Goal: Information Seeking & Learning: Compare options

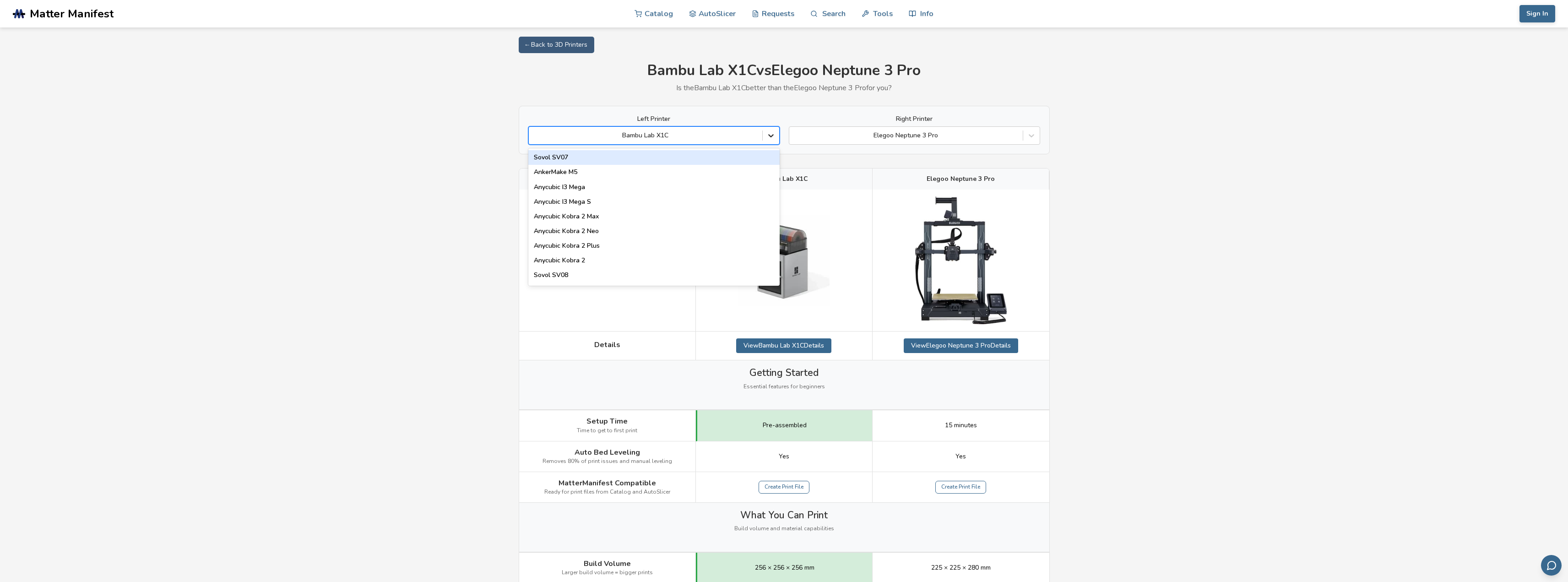
click at [769, 137] on icon at bounding box center [771, 135] width 9 height 9
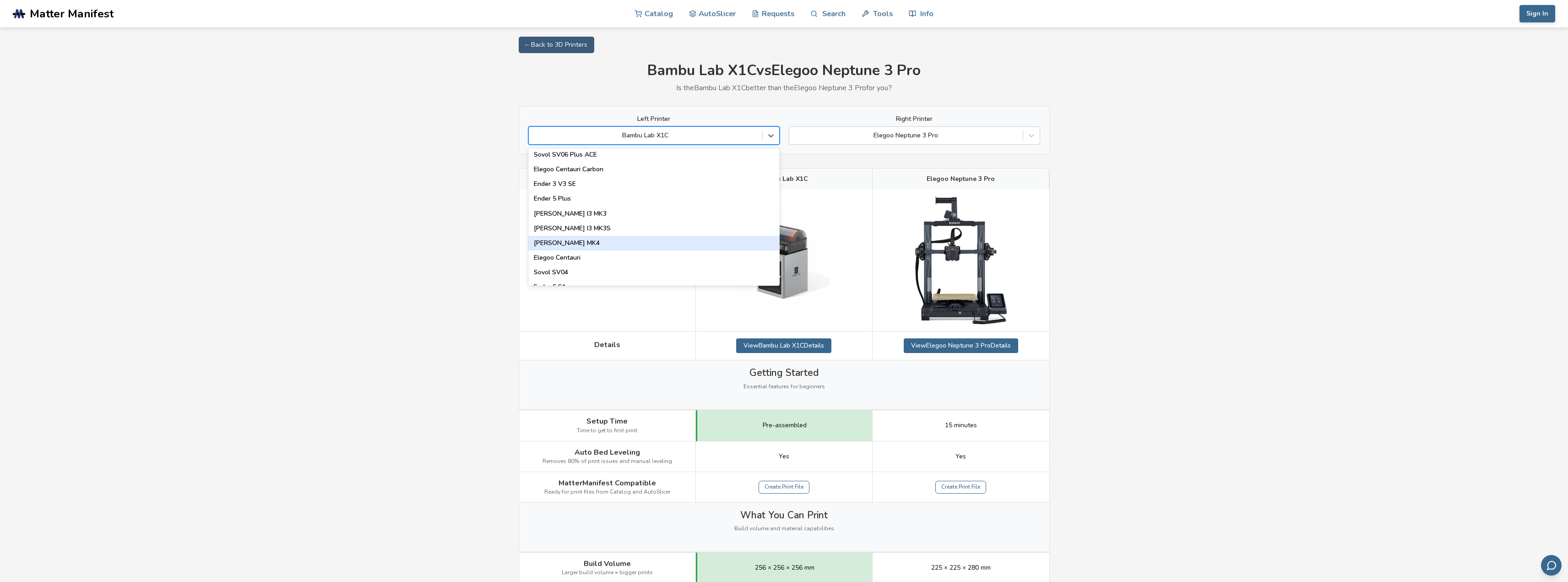
click at [629, 246] on div "[PERSON_NAME] MK4" at bounding box center [654, 243] width 251 height 15
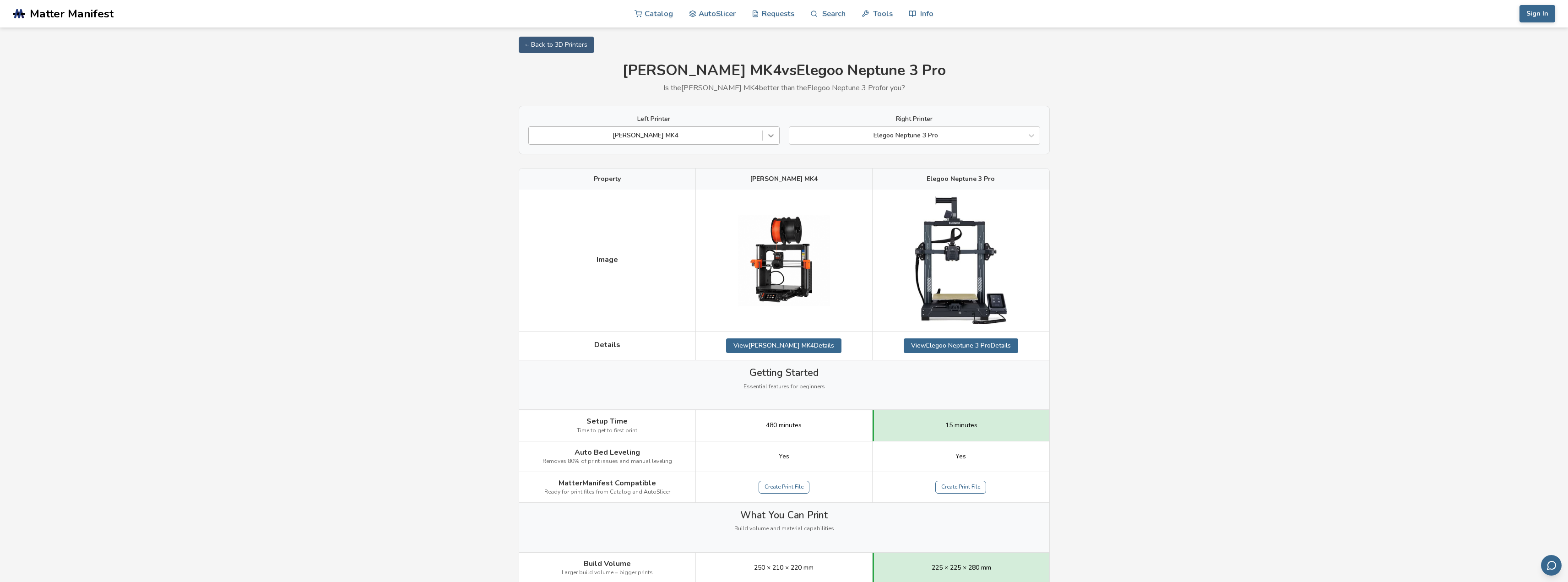
click at [771, 134] on icon at bounding box center [771, 135] width 9 height 9
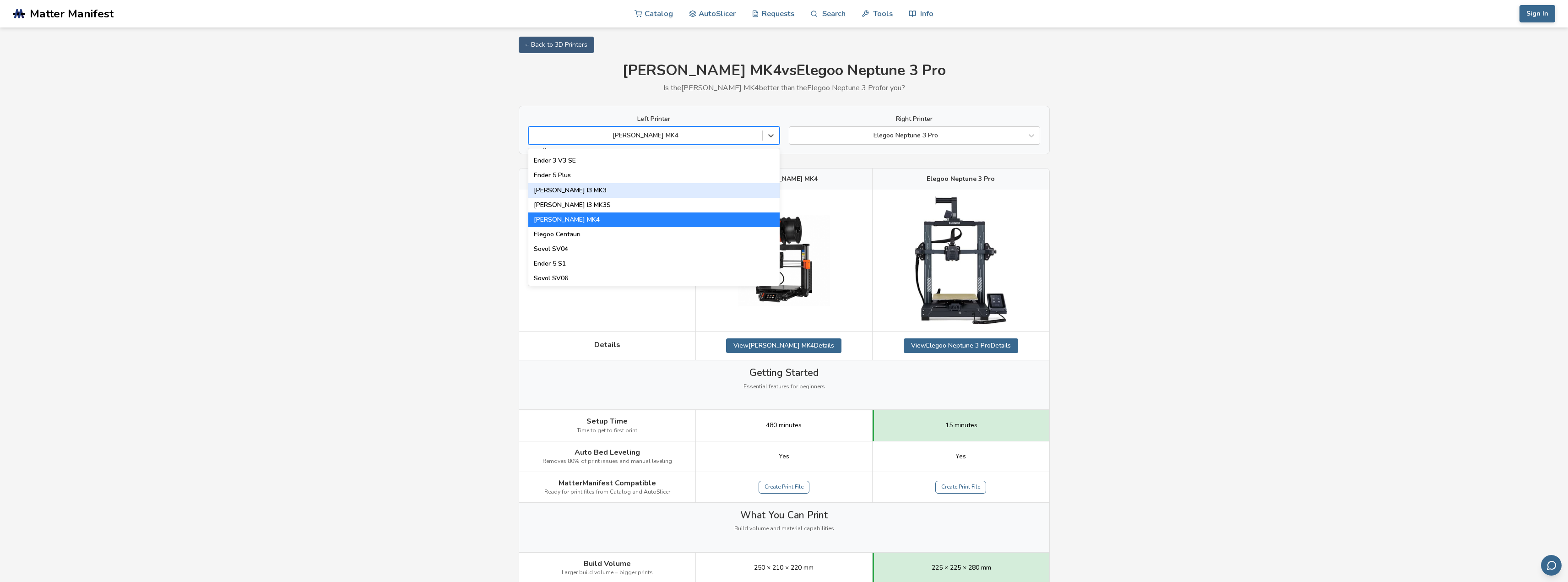
scroll to position [152, 0]
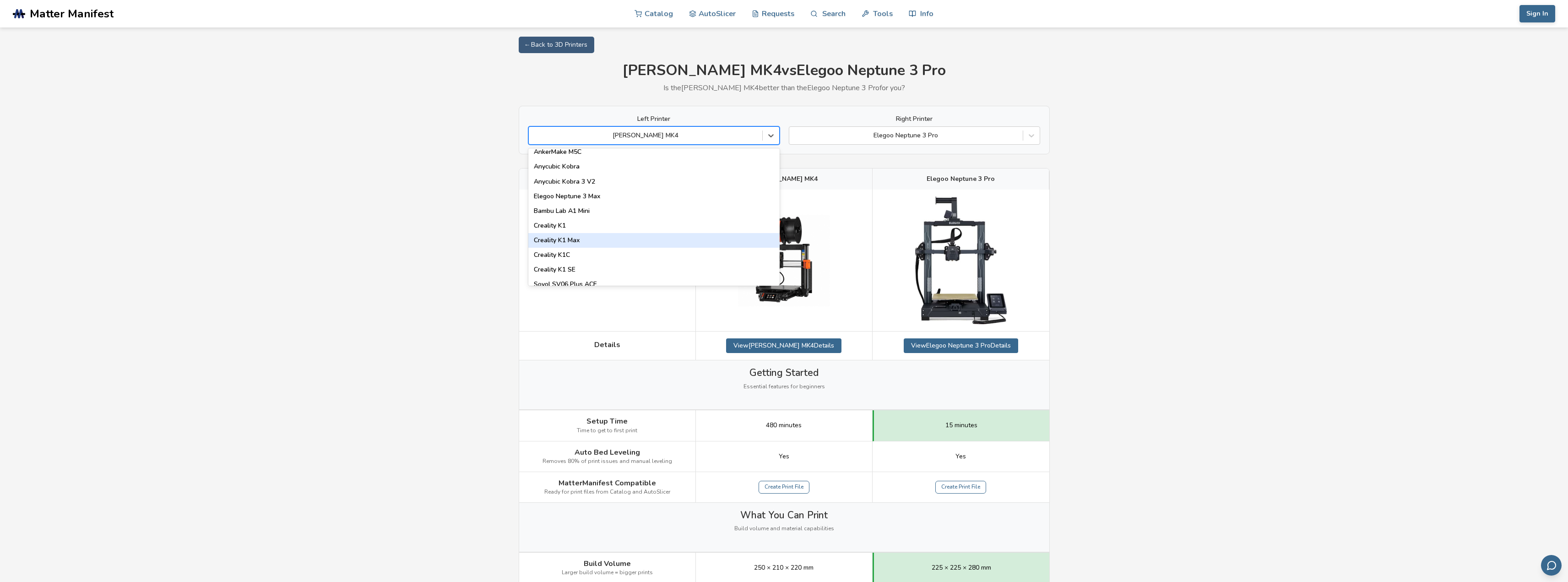
click at [644, 244] on div "Creality K1 Max" at bounding box center [654, 240] width 251 height 15
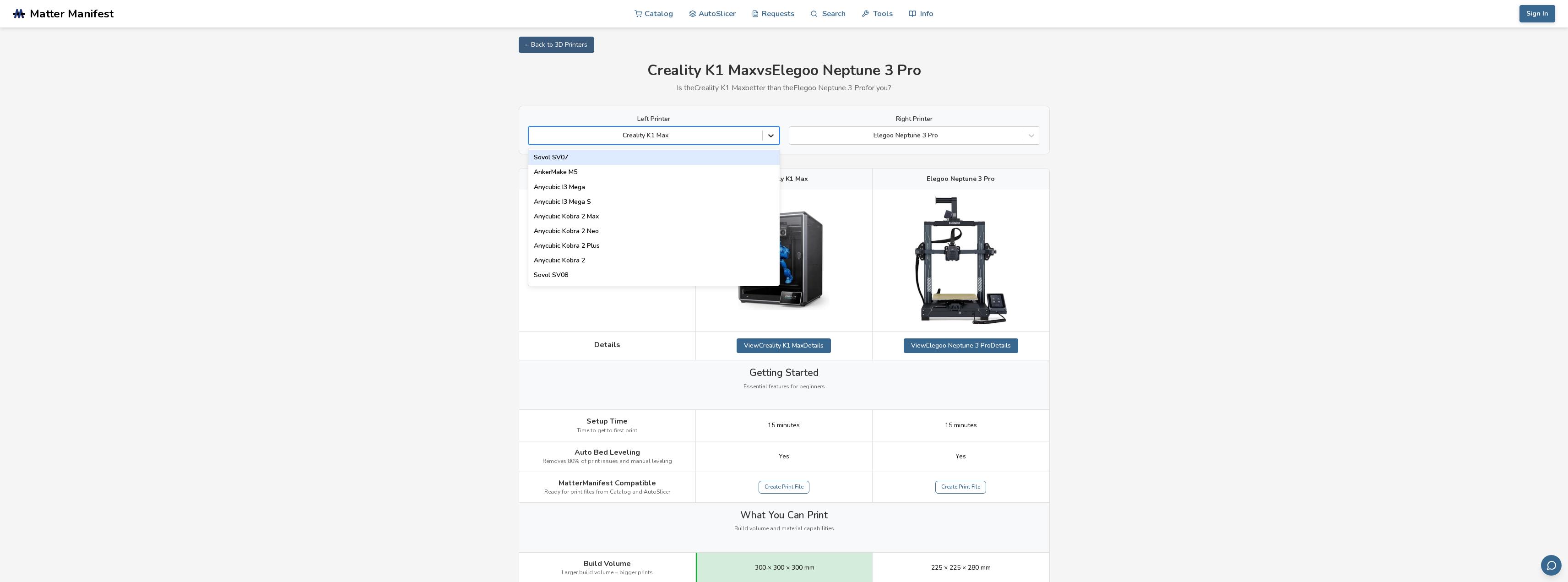
click at [777, 139] on div at bounding box center [771, 135] width 16 height 16
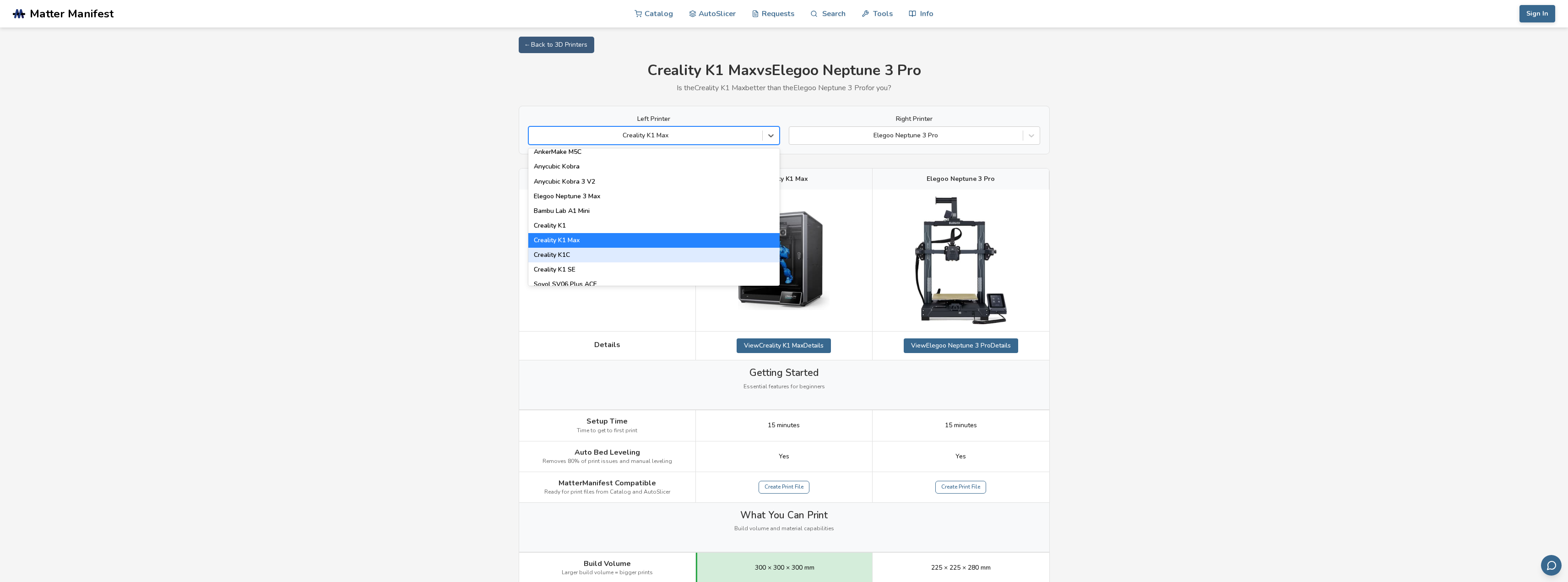
click at [662, 257] on div "Creality K1C" at bounding box center [654, 255] width 251 height 15
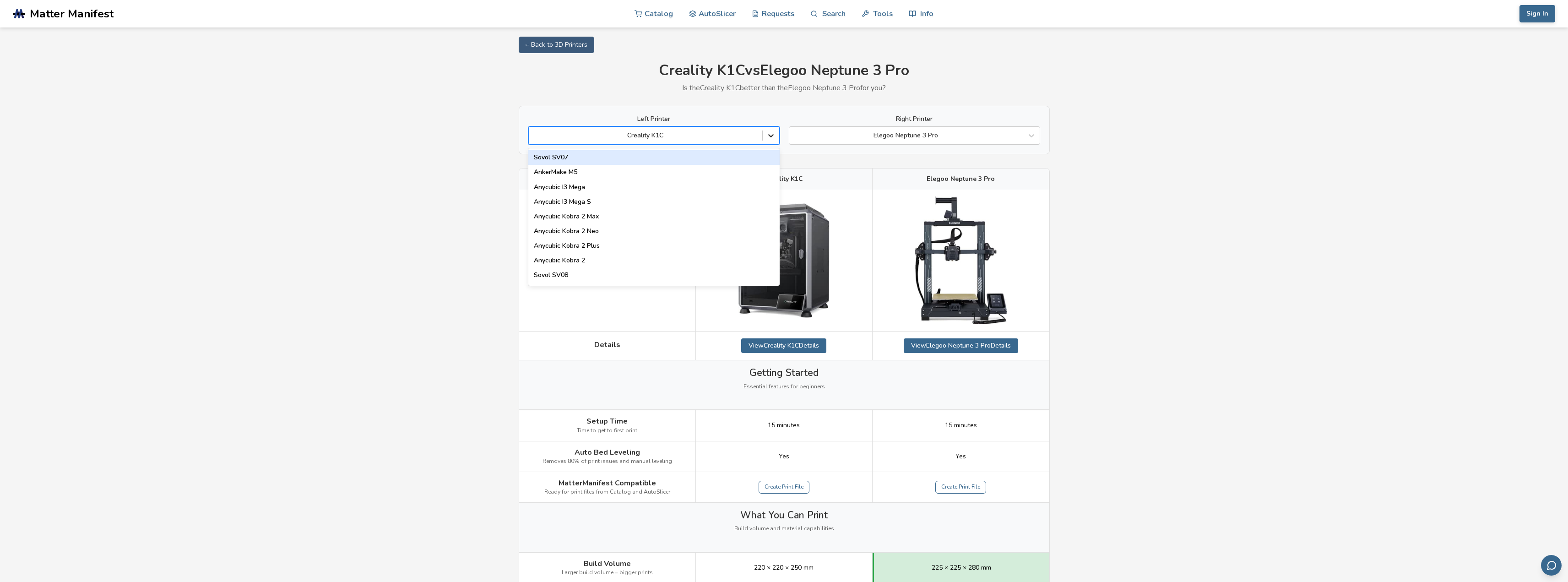
click at [764, 134] on div at bounding box center [771, 135] width 16 height 16
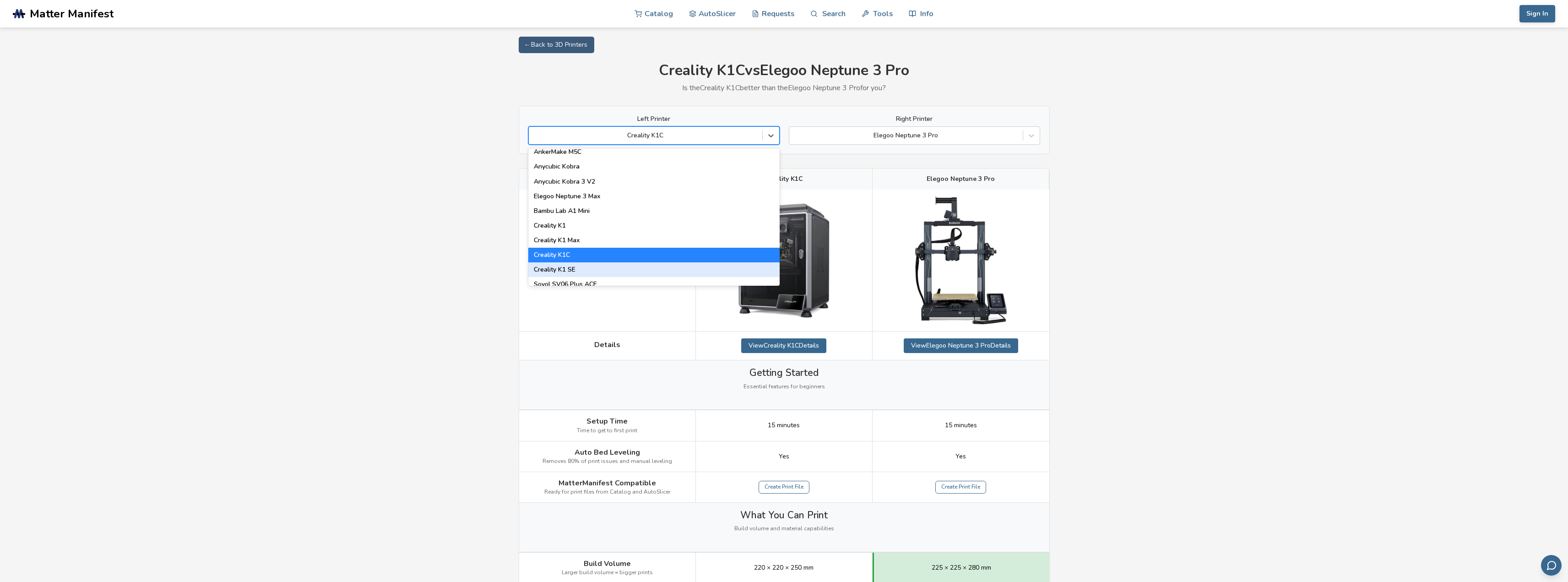
click at [678, 266] on div "Creality K1 SE" at bounding box center [654, 270] width 251 height 15
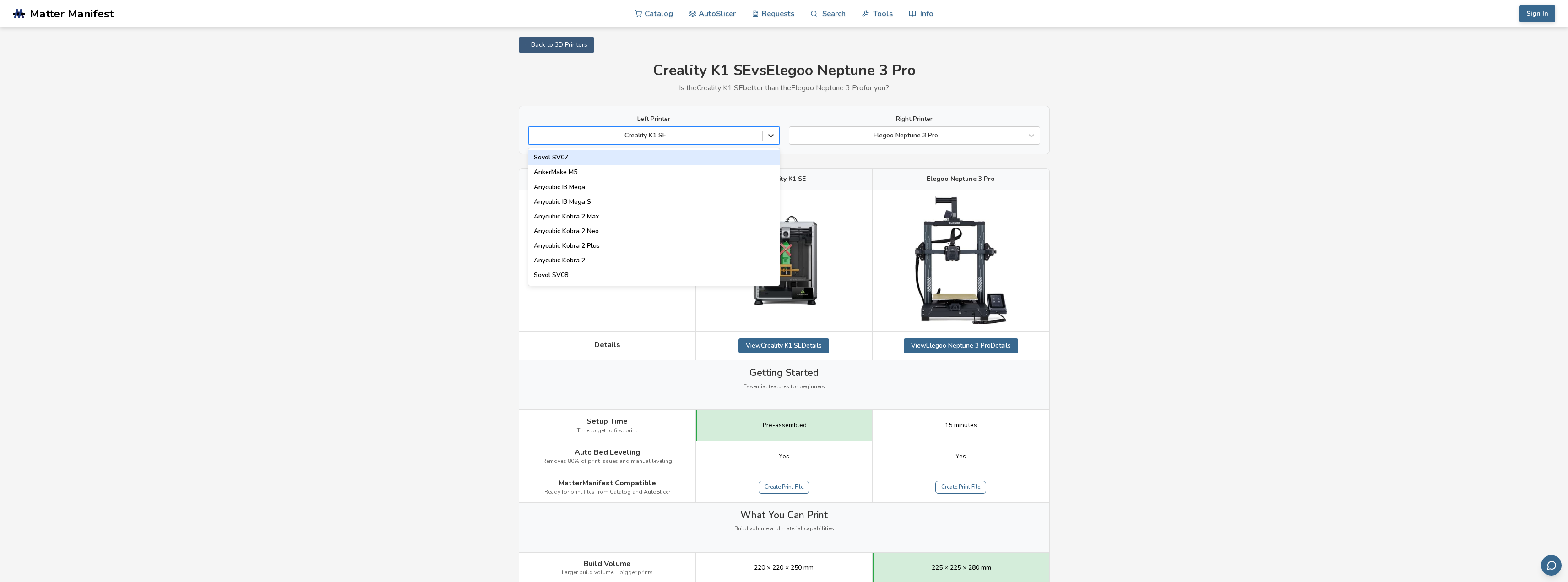
click at [770, 138] on icon at bounding box center [771, 135] width 9 height 9
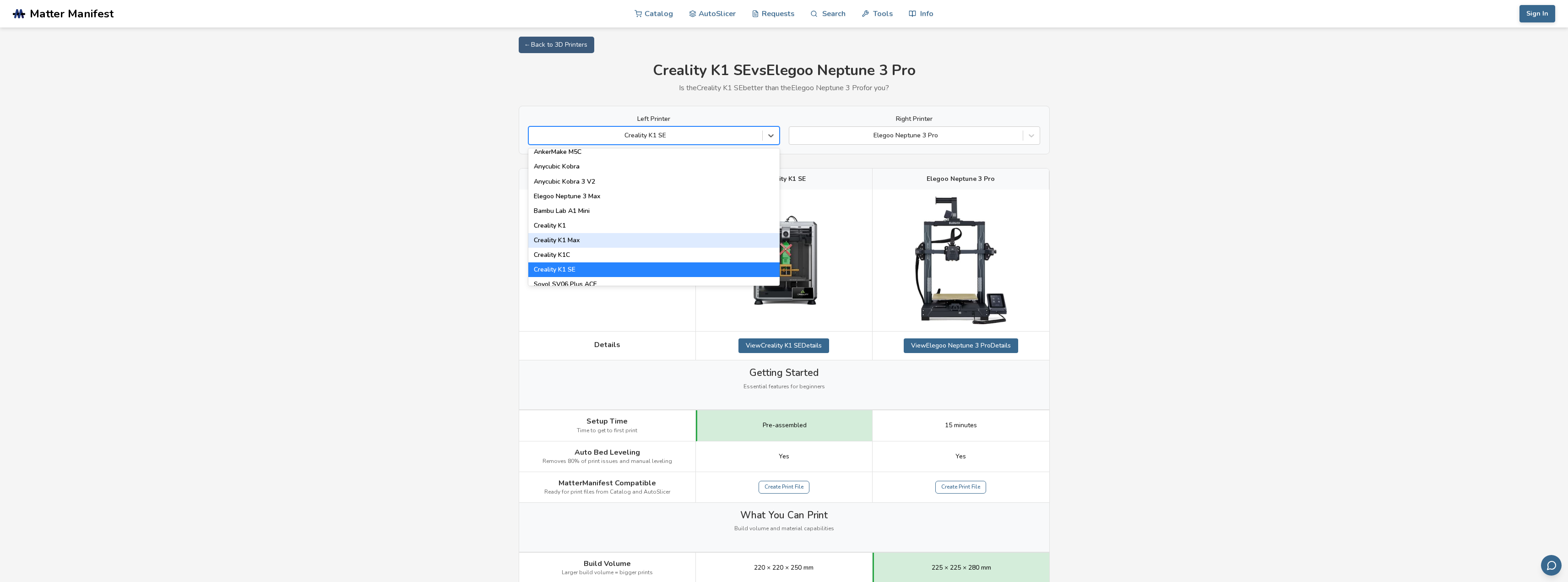
click at [703, 239] on div "Creality K1 Max" at bounding box center [654, 240] width 251 height 15
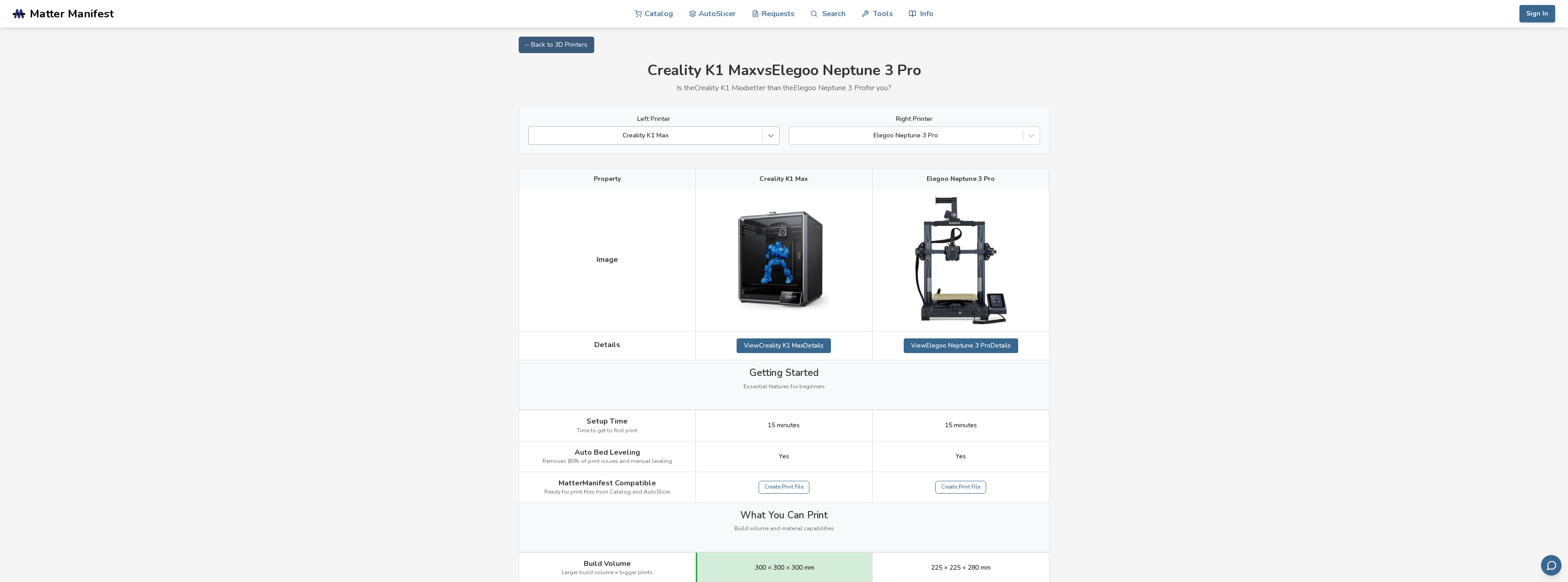
click at [764, 128] on div at bounding box center [771, 135] width 16 height 16
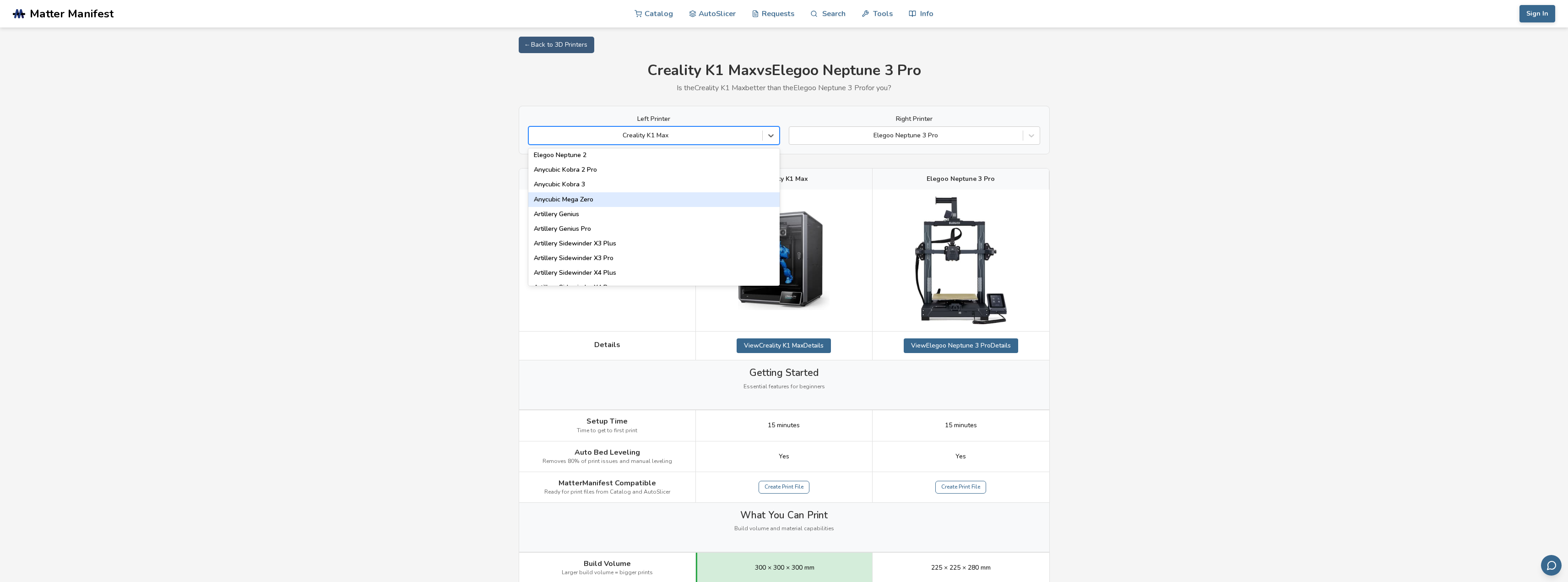
scroll to position [611, 0]
click at [709, 225] on div "Bambu Lab P1S" at bounding box center [654, 223] width 251 height 15
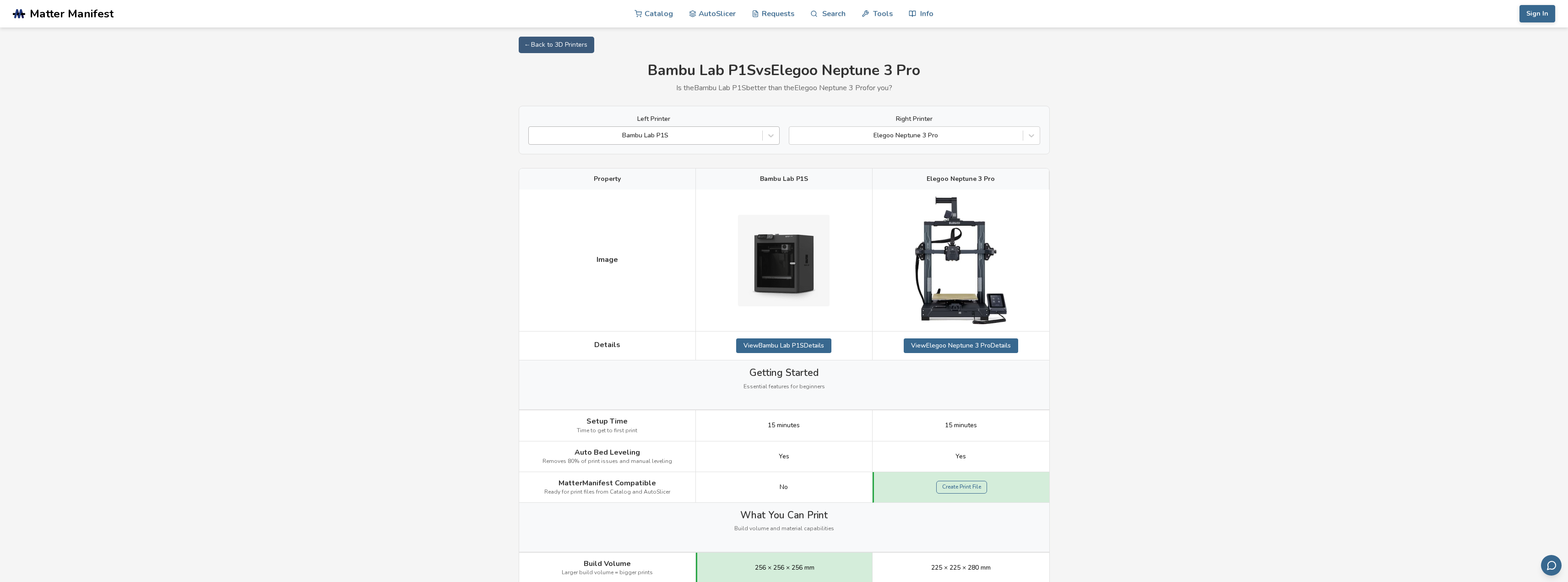
click at [739, 136] on div at bounding box center [645, 135] width 225 height 9
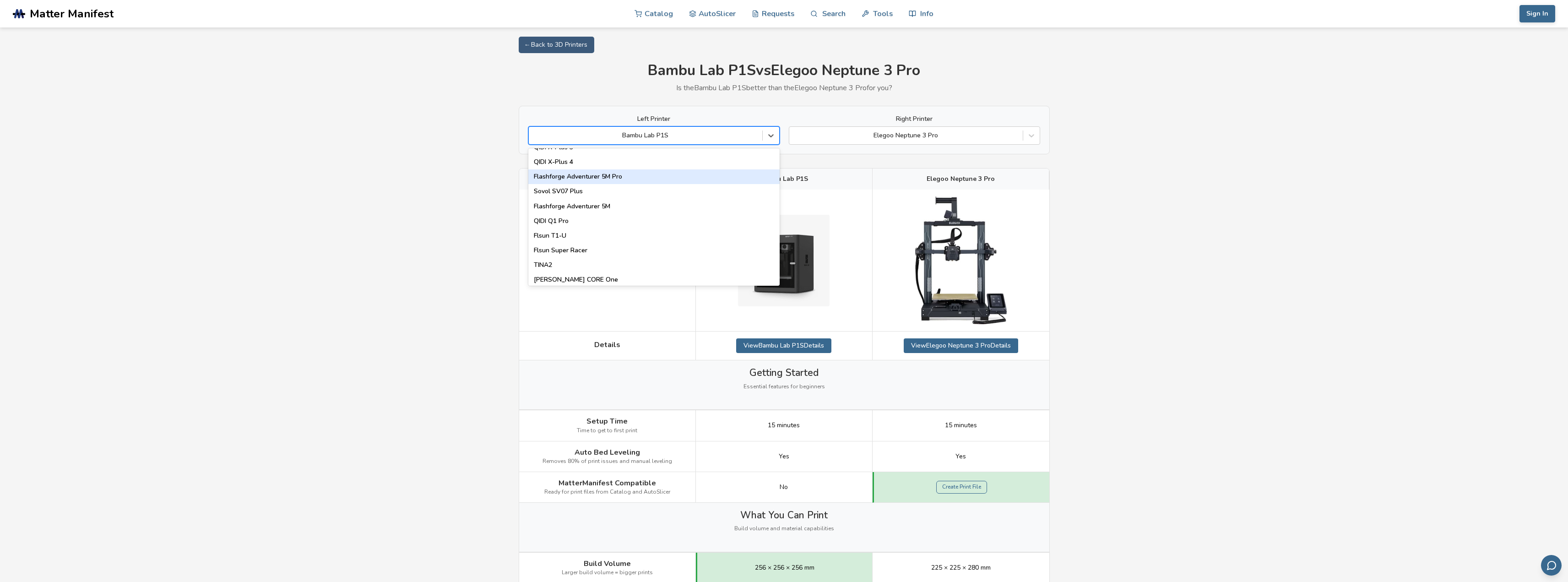
scroll to position [1174, 0]
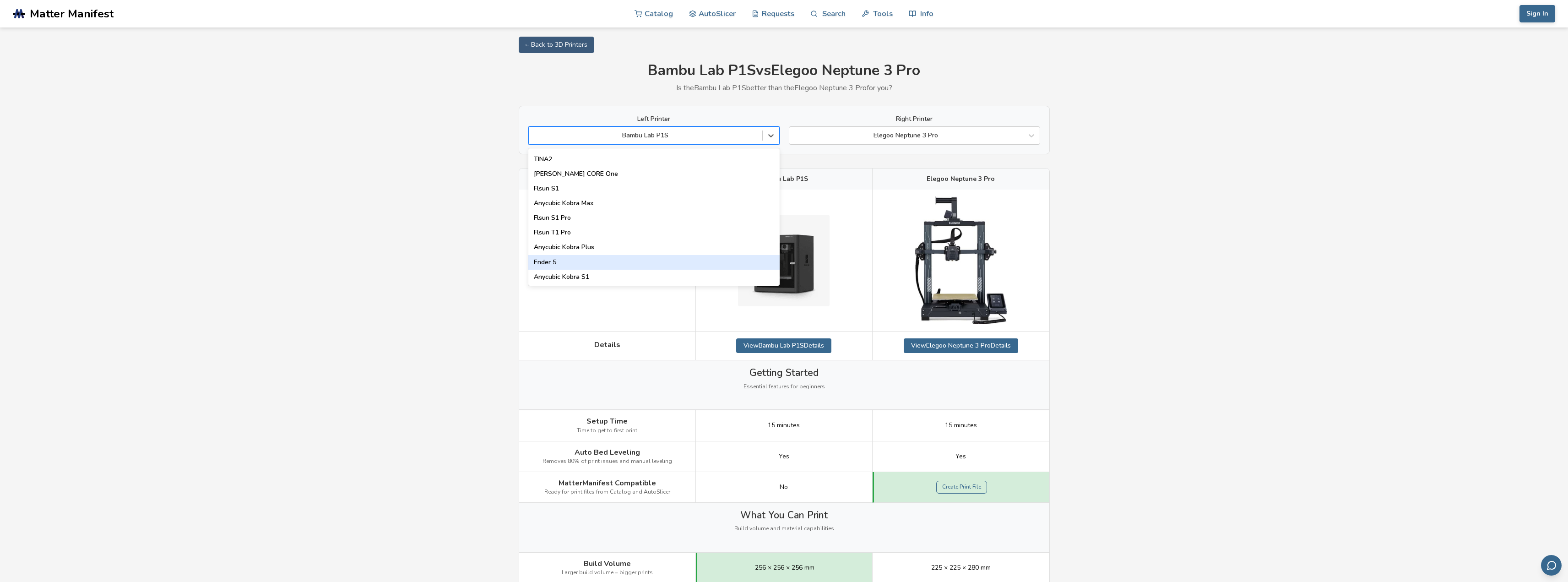
click at [732, 259] on div "Ender 5" at bounding box center [654, 262] width 251 height 15
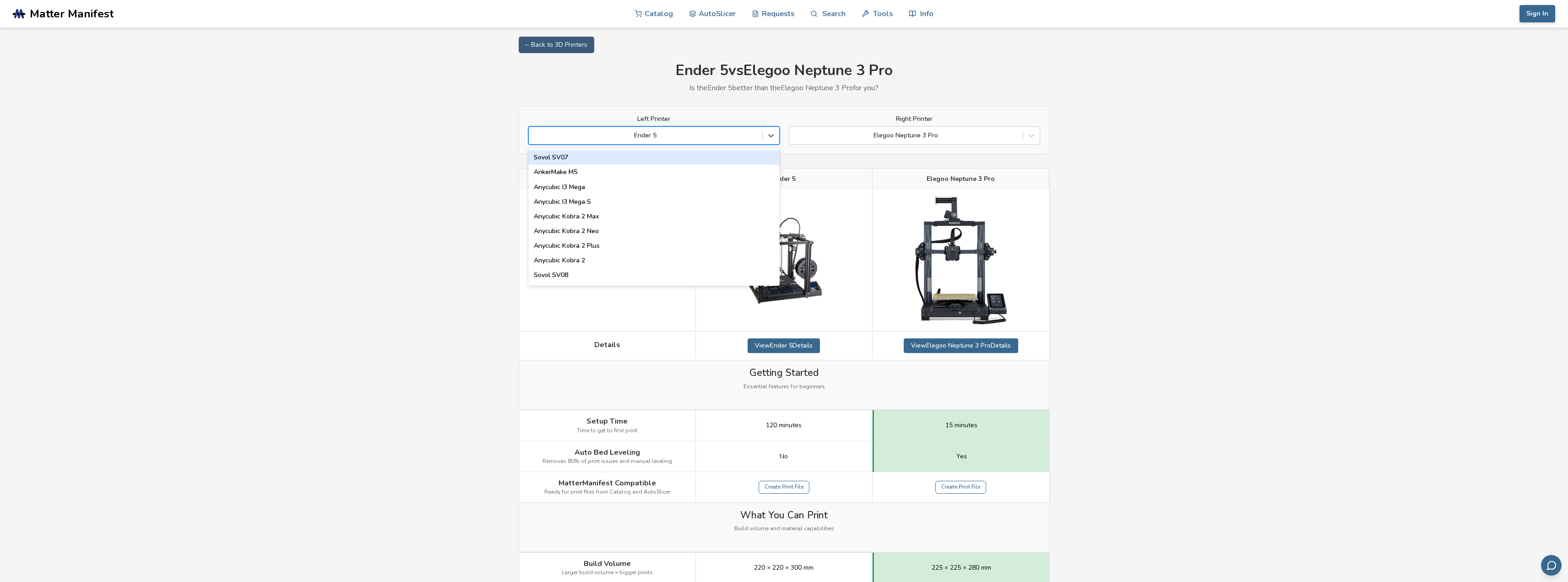
click at [705, 133] on div at bounding box center [645, 135] width 225 height 9
click at [656, 202] on div "Elegoo Neptune 4 Max" at bounding box center [654, 207] width 251 height 15
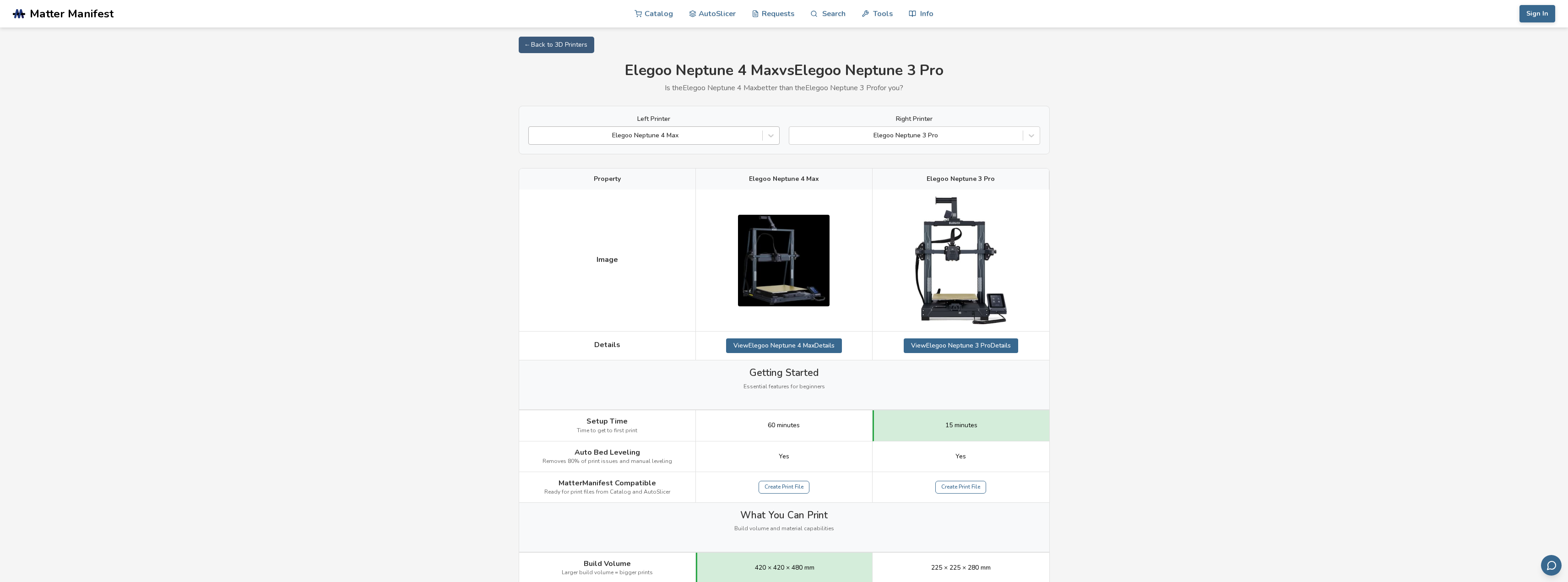
click at [731, 137] on div at bounding box center [645, 135] width 225 height 9
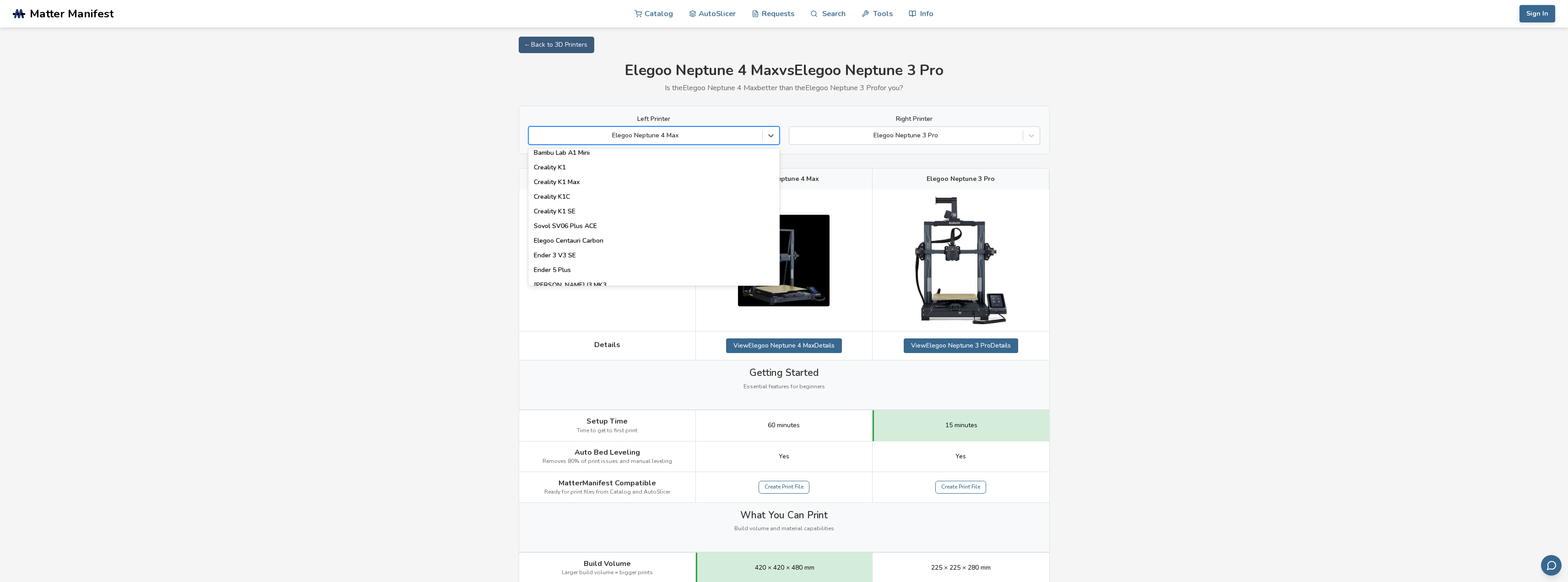
scroll to position [306, 0]
click at [684, 234] on div "Elegoo Centauri" at bounding box center [654, 234] width 251 height 15
